Goal: Information Seeking & Learning: Learn about a topic

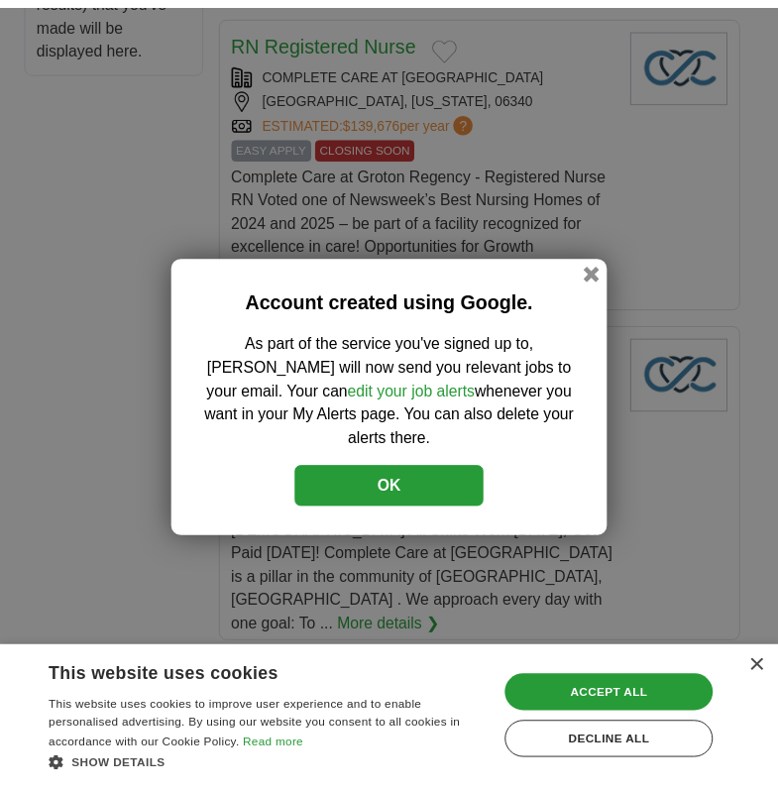
scroll to position [1487, 0]
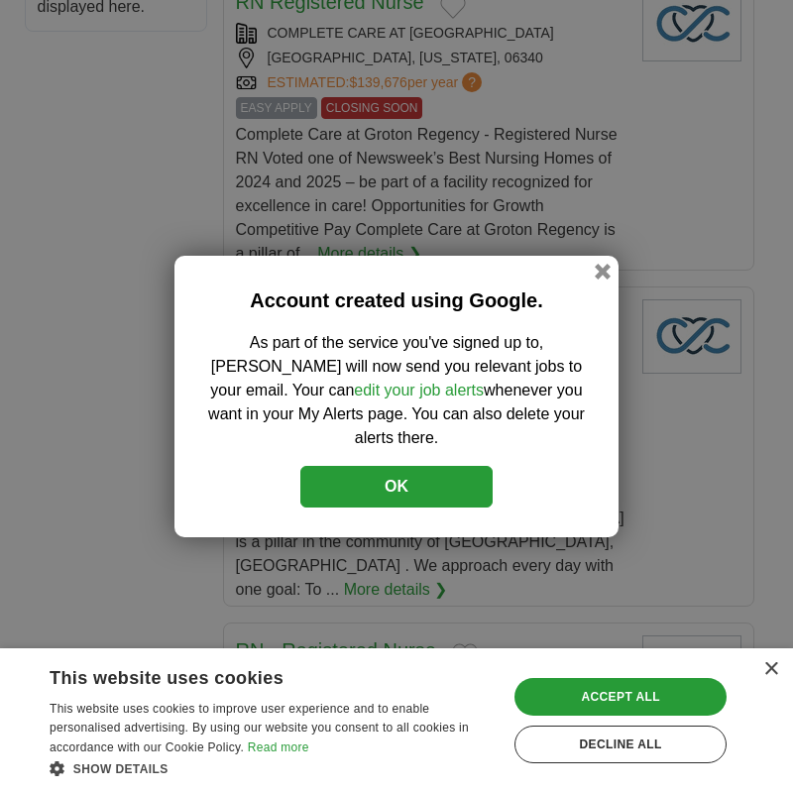
click at [414, 469] on button "OK" at bounding box center [396, 487] width 192 height 42
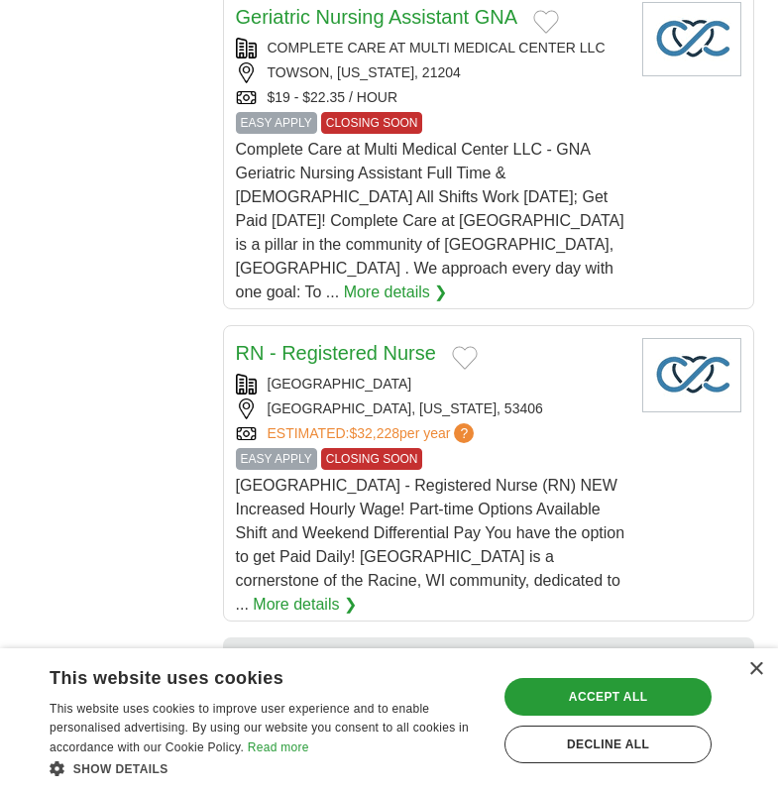
scroll to position [1884, 0]
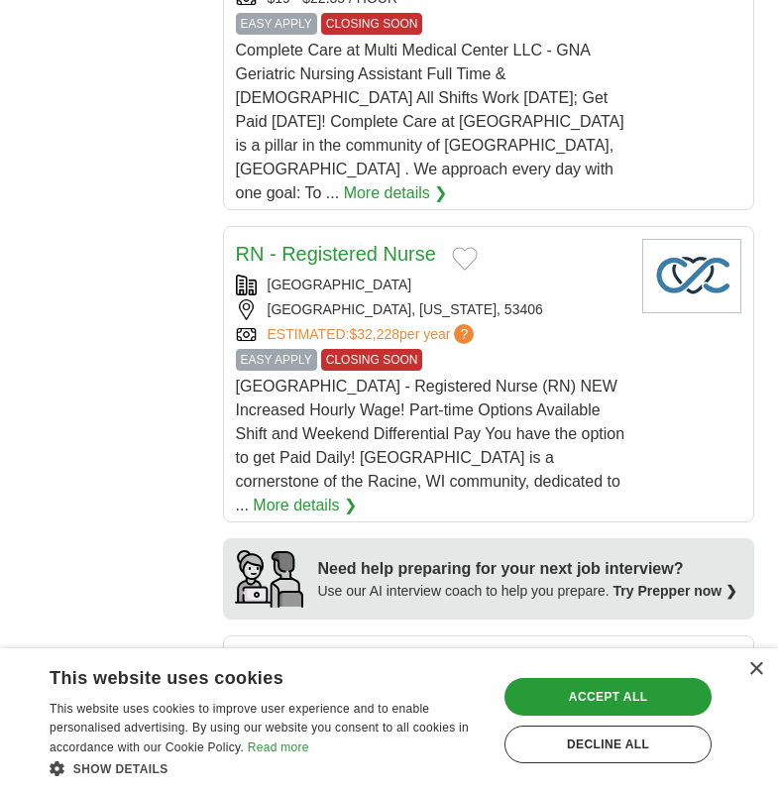
click at [571, 673] on div "Save & Close Accept all Decline all" at bounding box center [608, 720] width 221 height 95
click at [605, 693] on div "Accept all" at bounding box center [608, 697] width 207 height 38
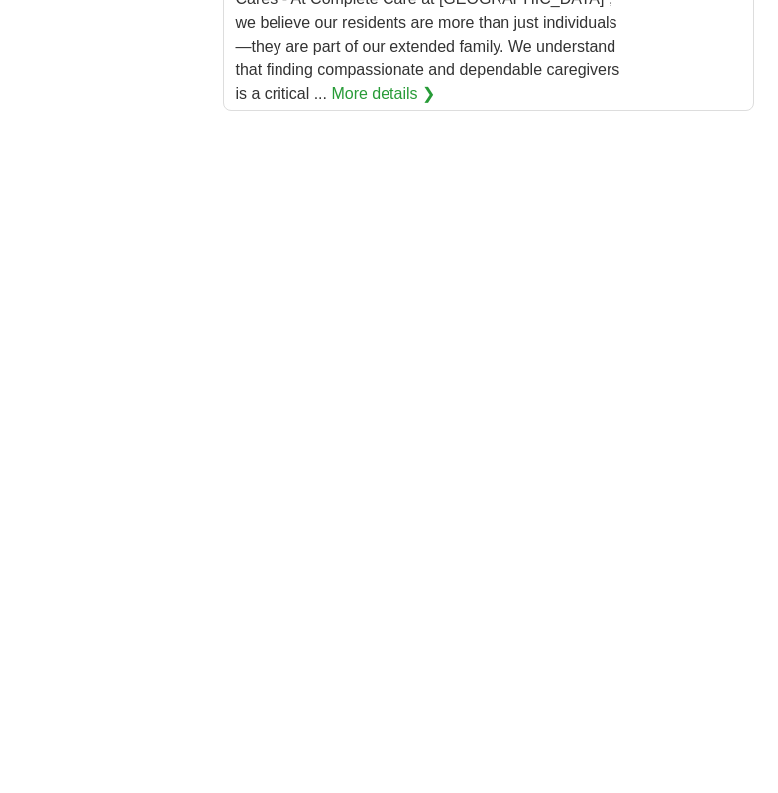
scroll to position [3669, 0]
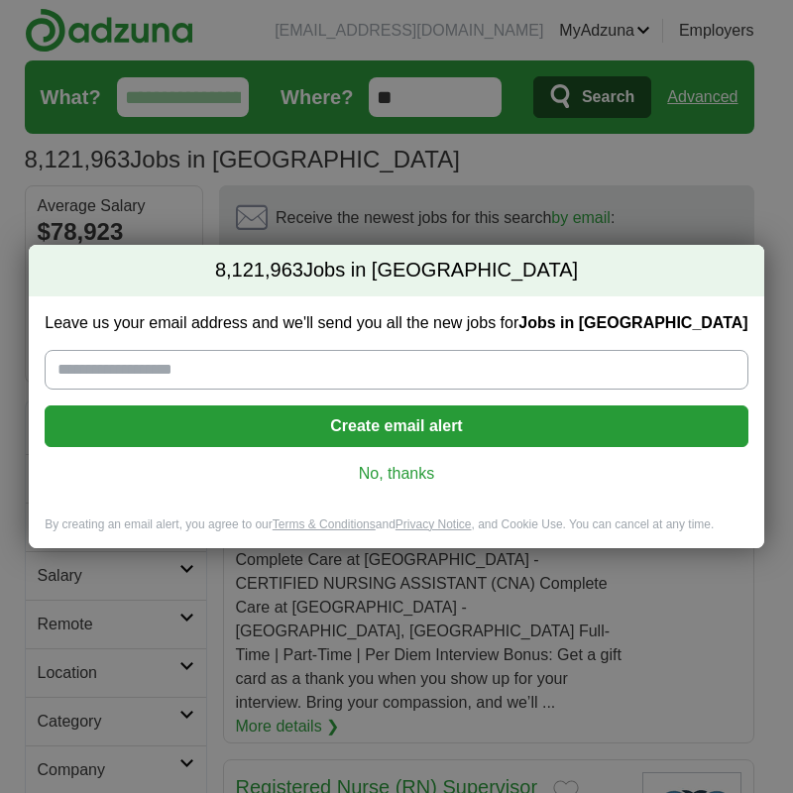
click at [394, 471] on link "No, thanks" at bounding box center [395, 474] width 671 height 22
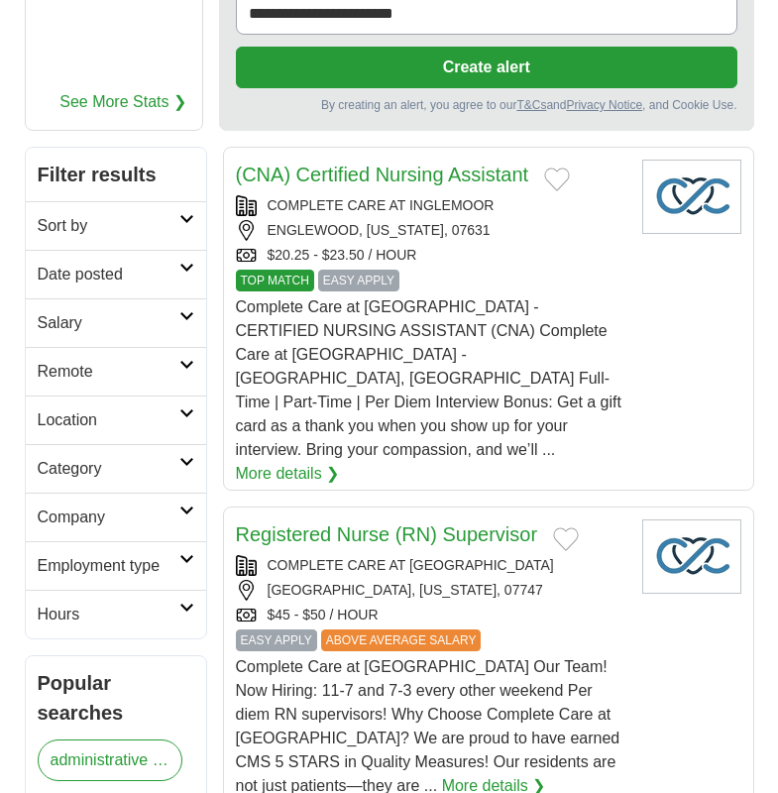
scroll to position [297, 0]
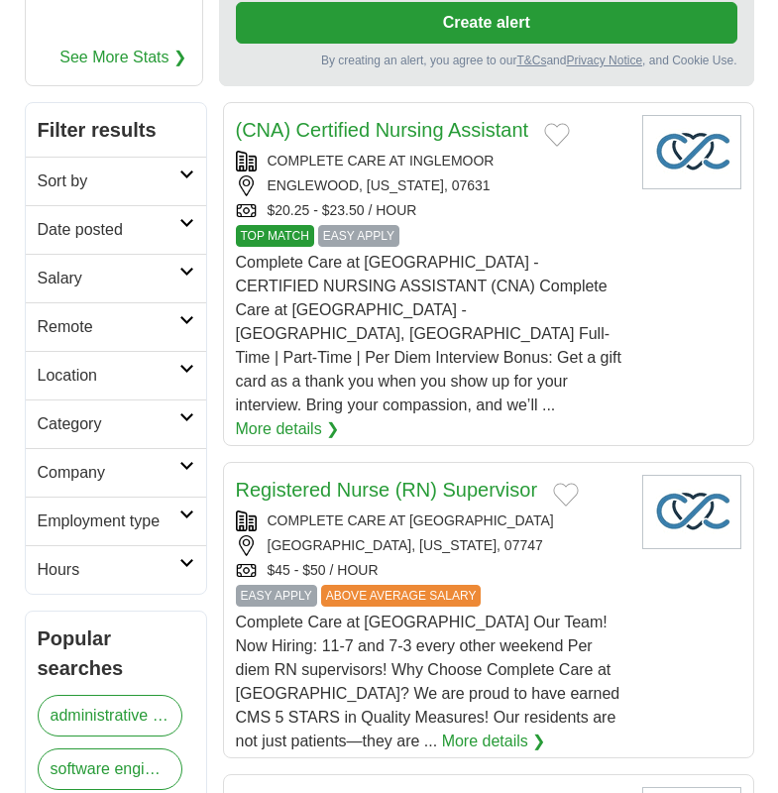
click at [132, 315] on h2 "Remote" at bounding box center [109, 327] width 142 height 24
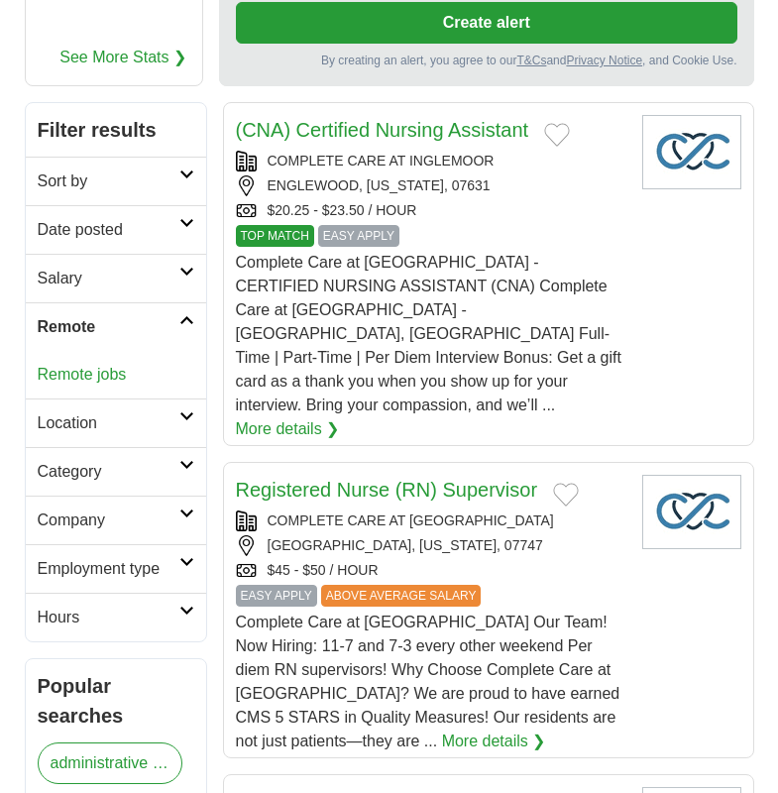
click at [100, 414] on h2 "Location" at bounding box center [109, 424] width 142 height 24
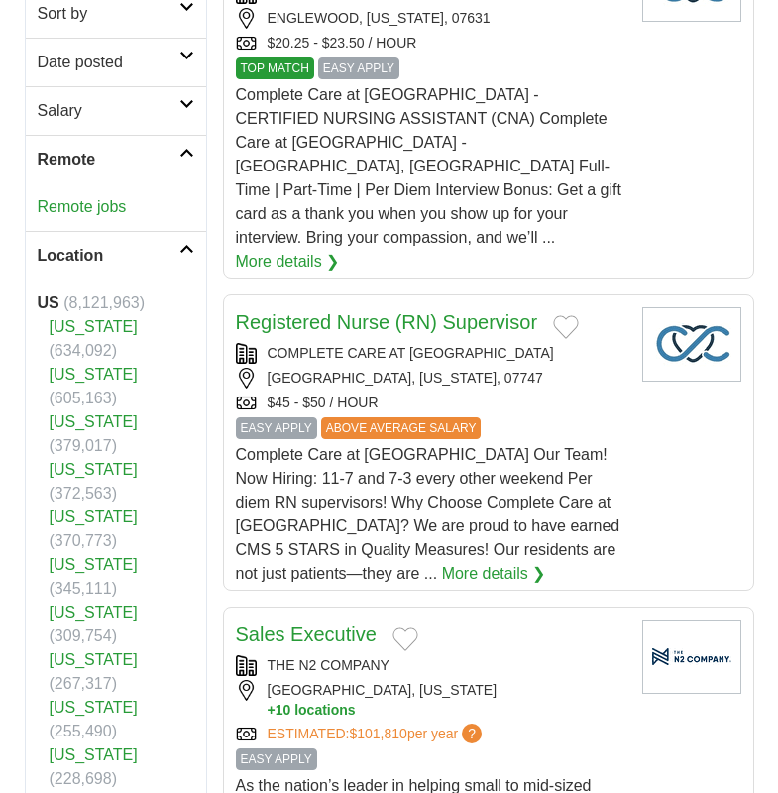
scroll to position [496, 0]
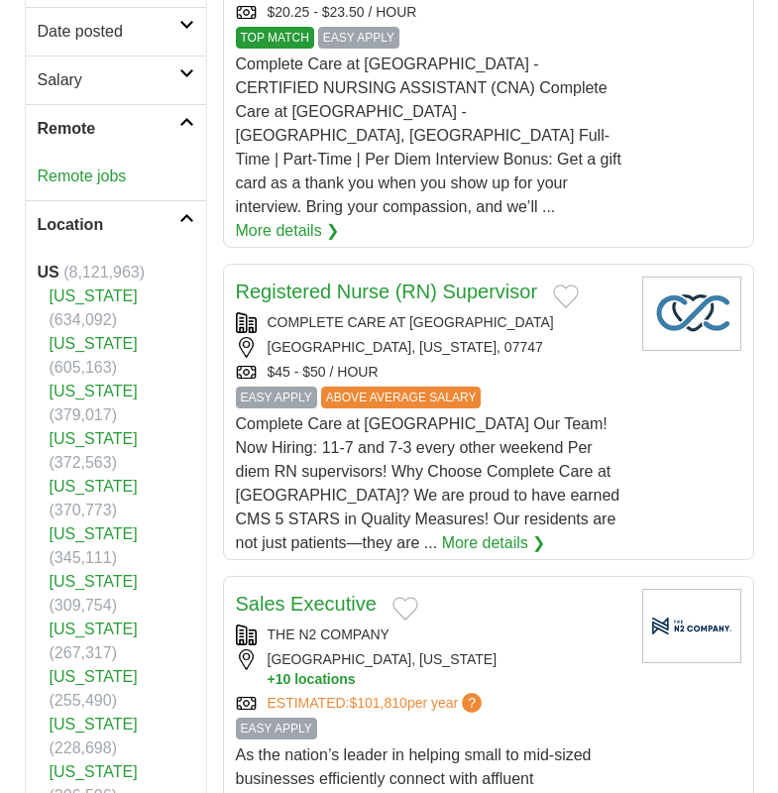
click at [75, 716] on link "[US_STATE]" at bounding box center [94, 724] width 88 height 17
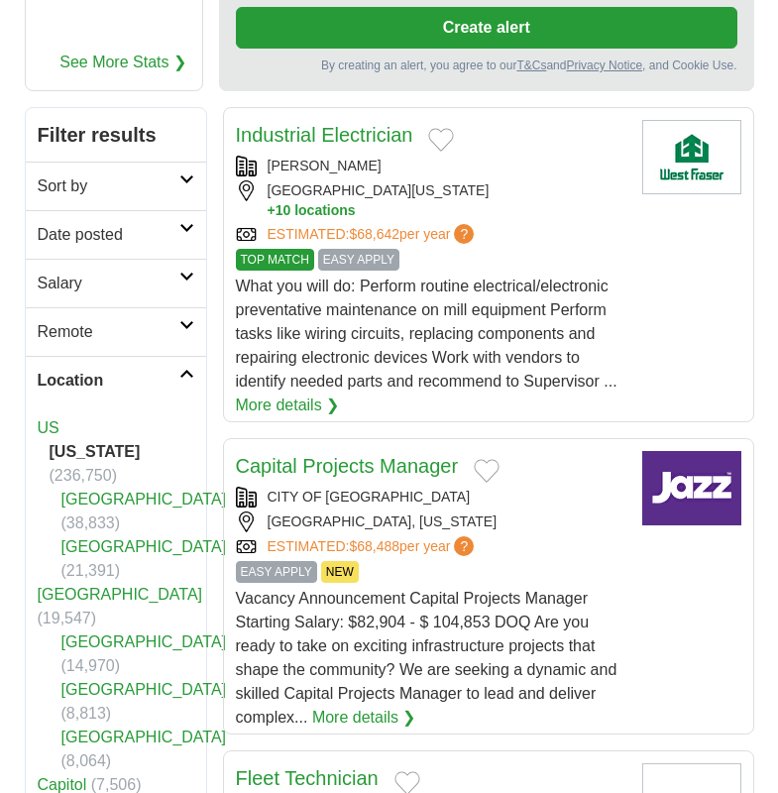
scroll to position [297, 0]
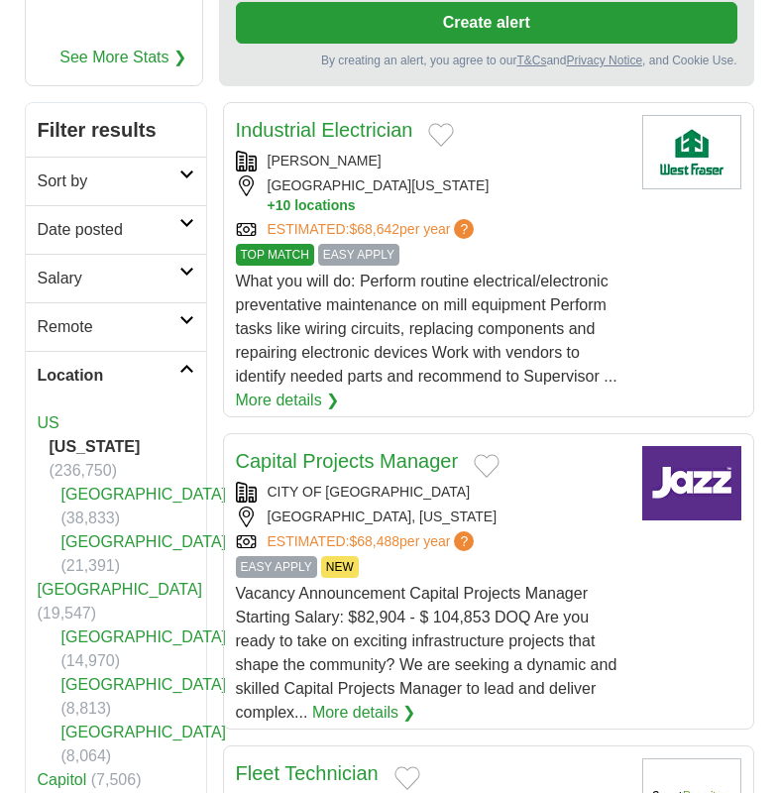
click at [181, 312] on link "Remote" at bounding box center [116, 326] width 180 height 49
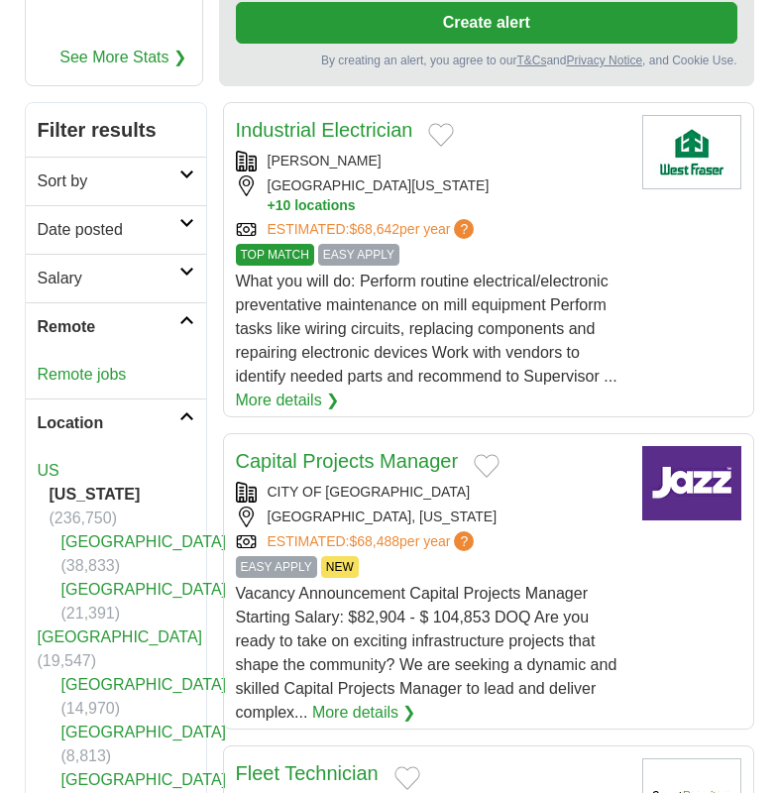
click at [90, 374] on link "Remote jobs" at bounding box center [82, 374] width 89 height 17
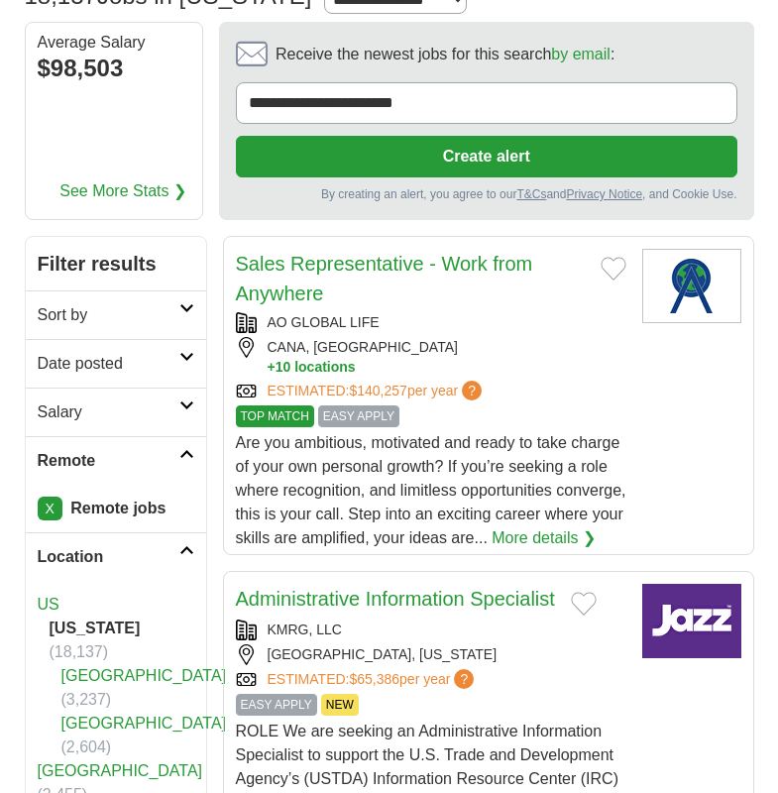
scroll to position [198, 0]
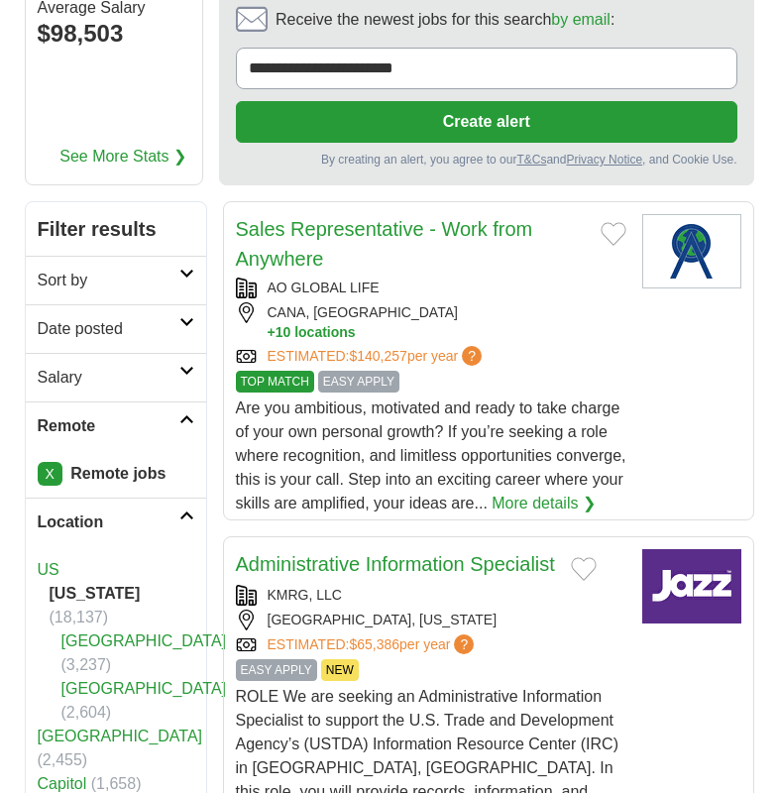
click at [493, 557] on link "Administrative Information Specialist" at bounding box center [395, 564] width 319 height 22
